Goal: Task Accomplishment & Management: Complete application form

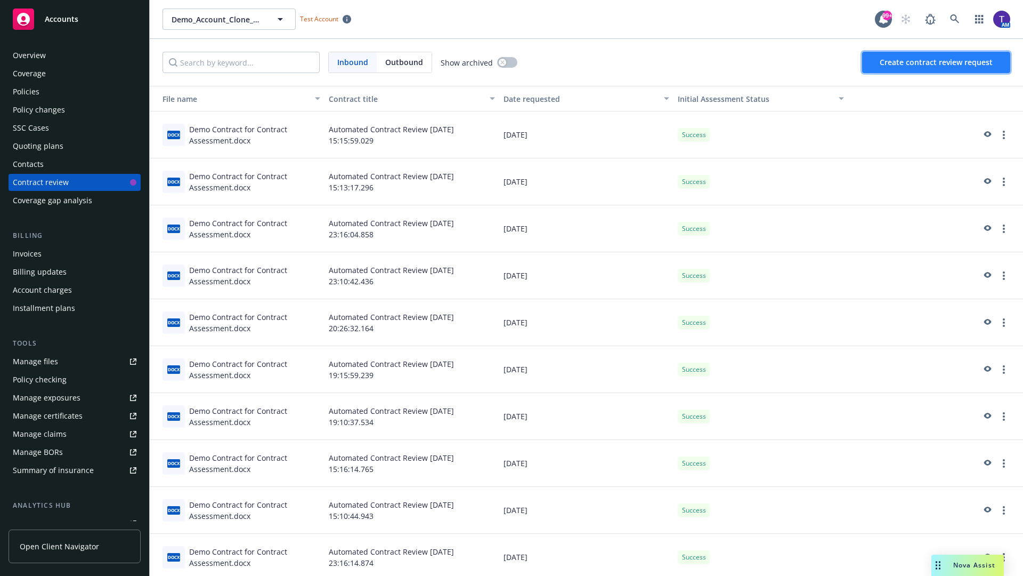
click at [937, 62] on span "Create contract review request" at bounding box center [936, 62] width 113 height 10
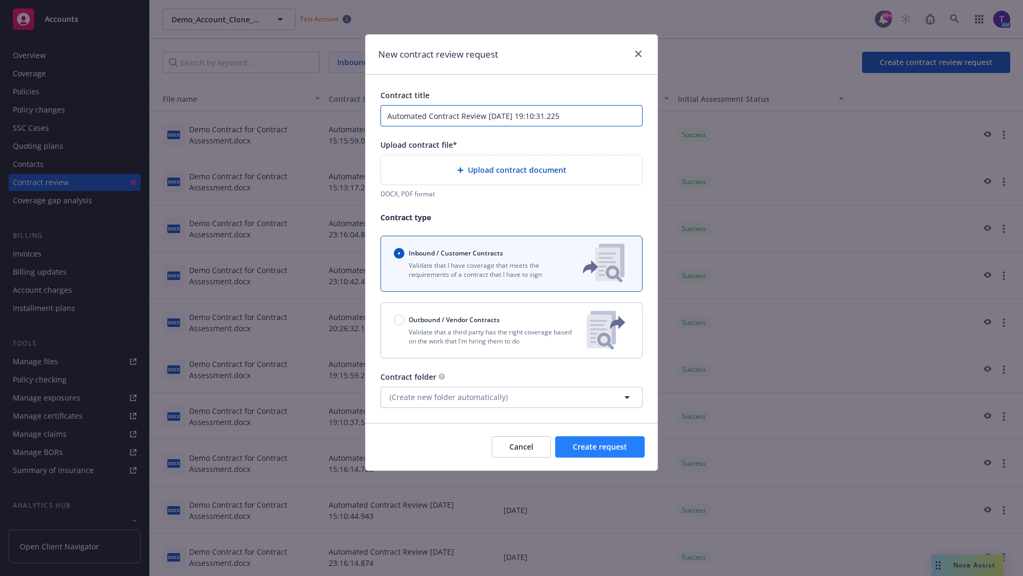
type input "Automated Contract Review [DATE] 19:10:31.225"
click at [512, 330] on p "Validate that a third party has the right coverage based on the work that I'm h…" at bounding box center [486, 336] width 184 height 18
radio input "false"
radio input "true"
click at [600, 451] on span "Create request" at bounding box center [600, 446] width 54 height 10
